Goal: Check status

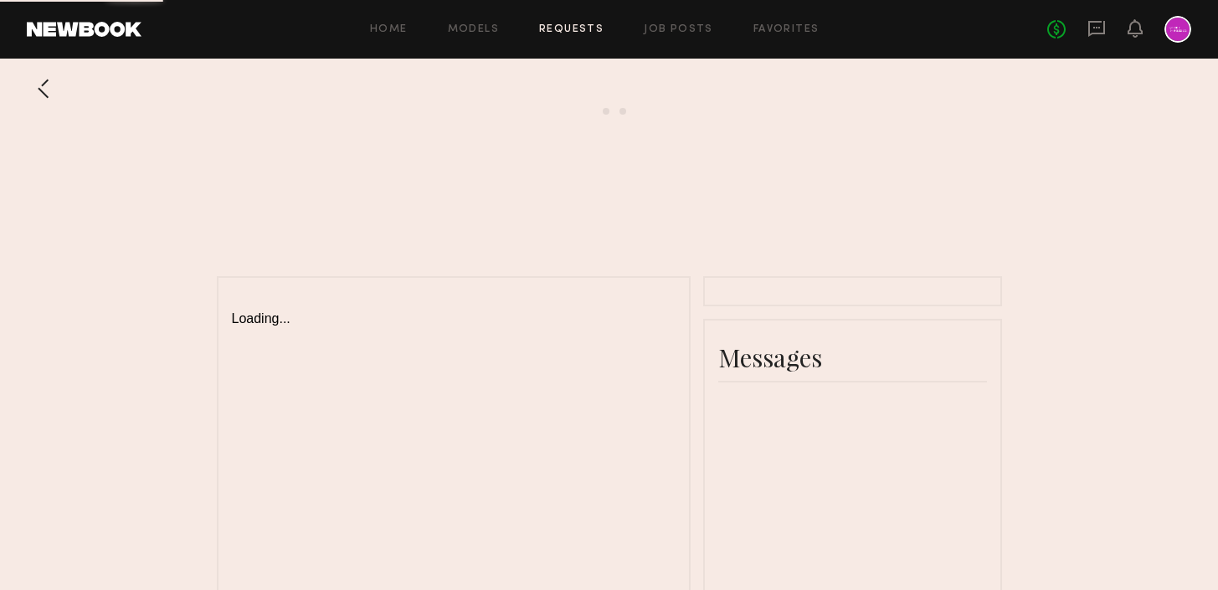
click at [580, 29] on link "Requests" at bounding box center [571, 29] width 64 height 11
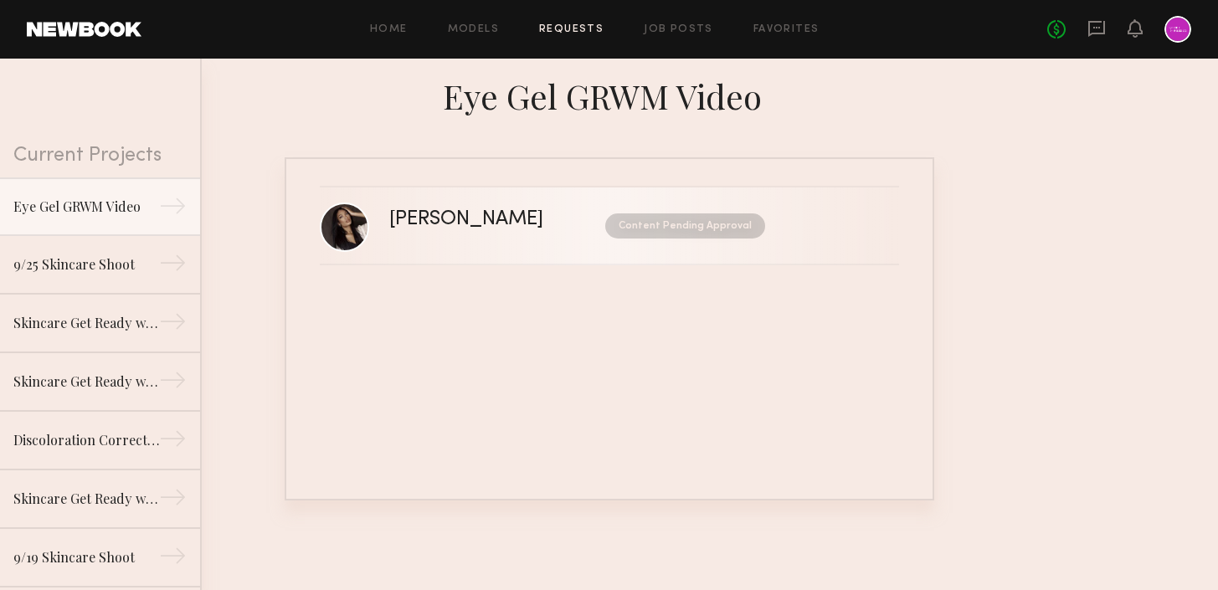
click at [516, 242] on link "[PERSON_NAME] Content Pending Approval" at bounding box center [609, 226] width 579 height 78
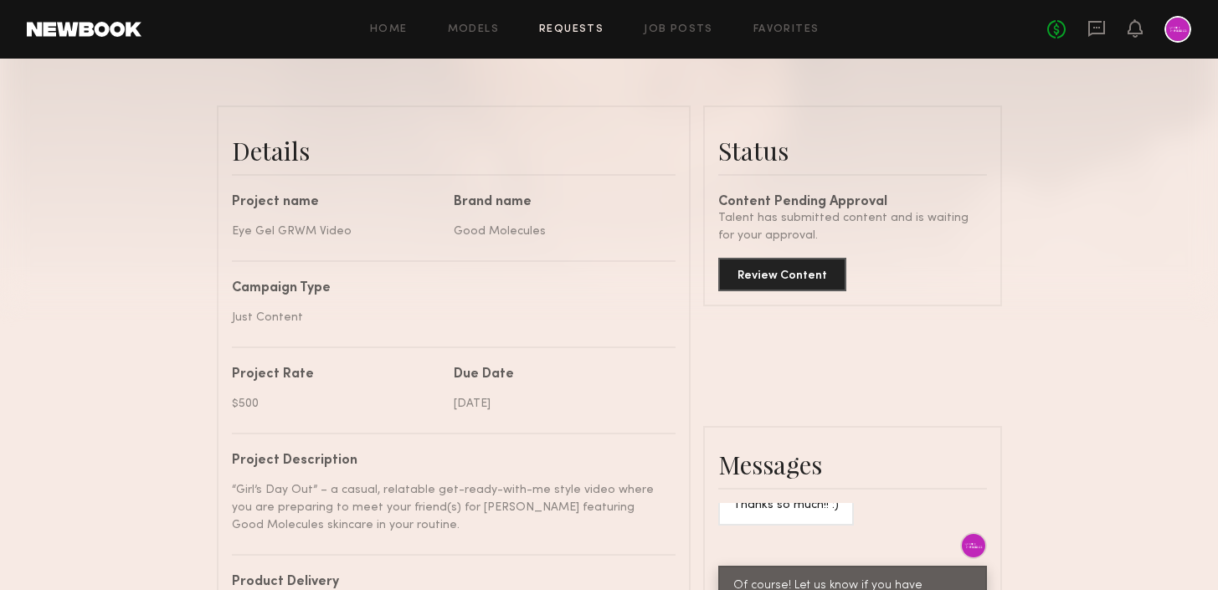
scroll to position [376, 0]
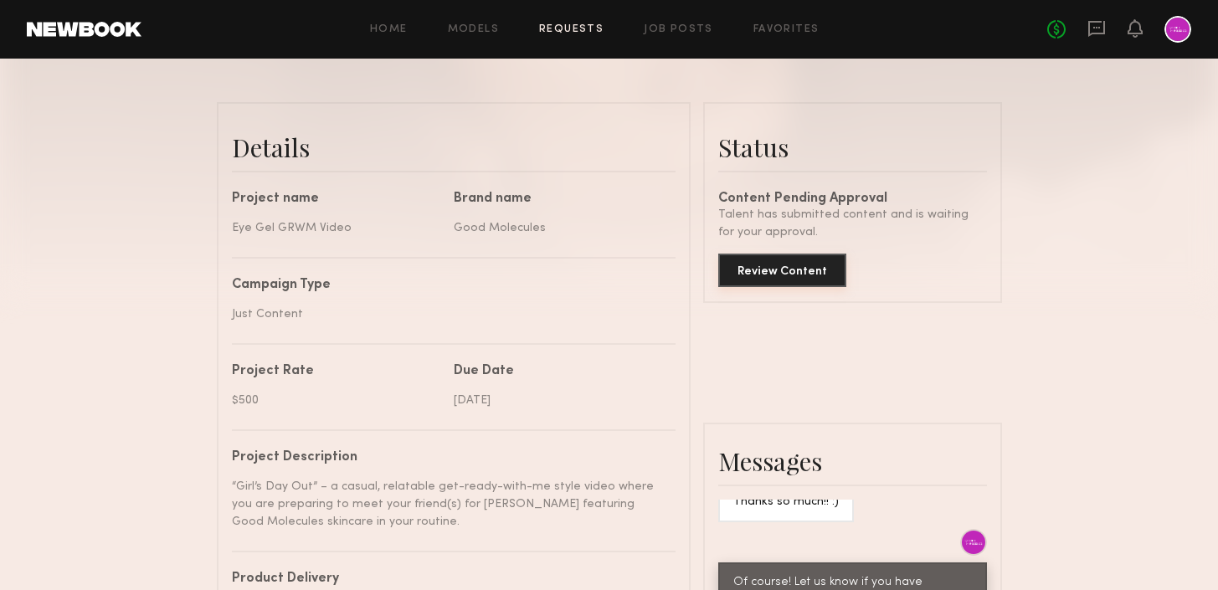
click at [770, 272] on button "Review Content" at bounding box center [782, 270] width 128 height 33
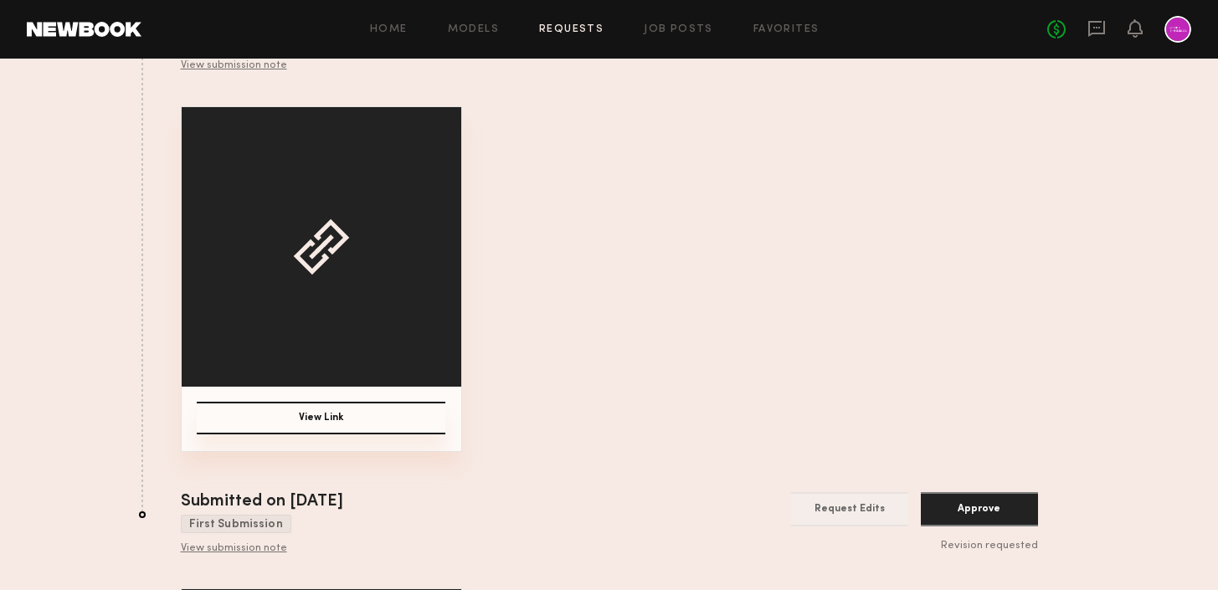
scroll to position [193, 0]
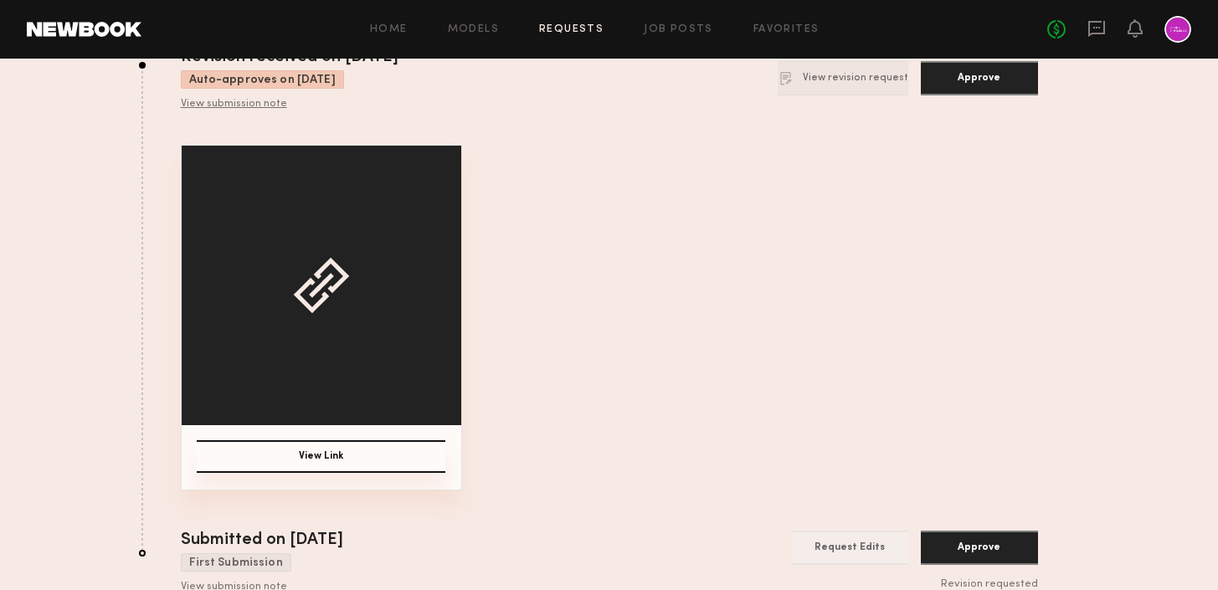
click at [328, 457] on button "View Link" at bounding box center [321, 456] width 249 height 33
